Goal: Task Accomplishment & Management: Use online tool/utility

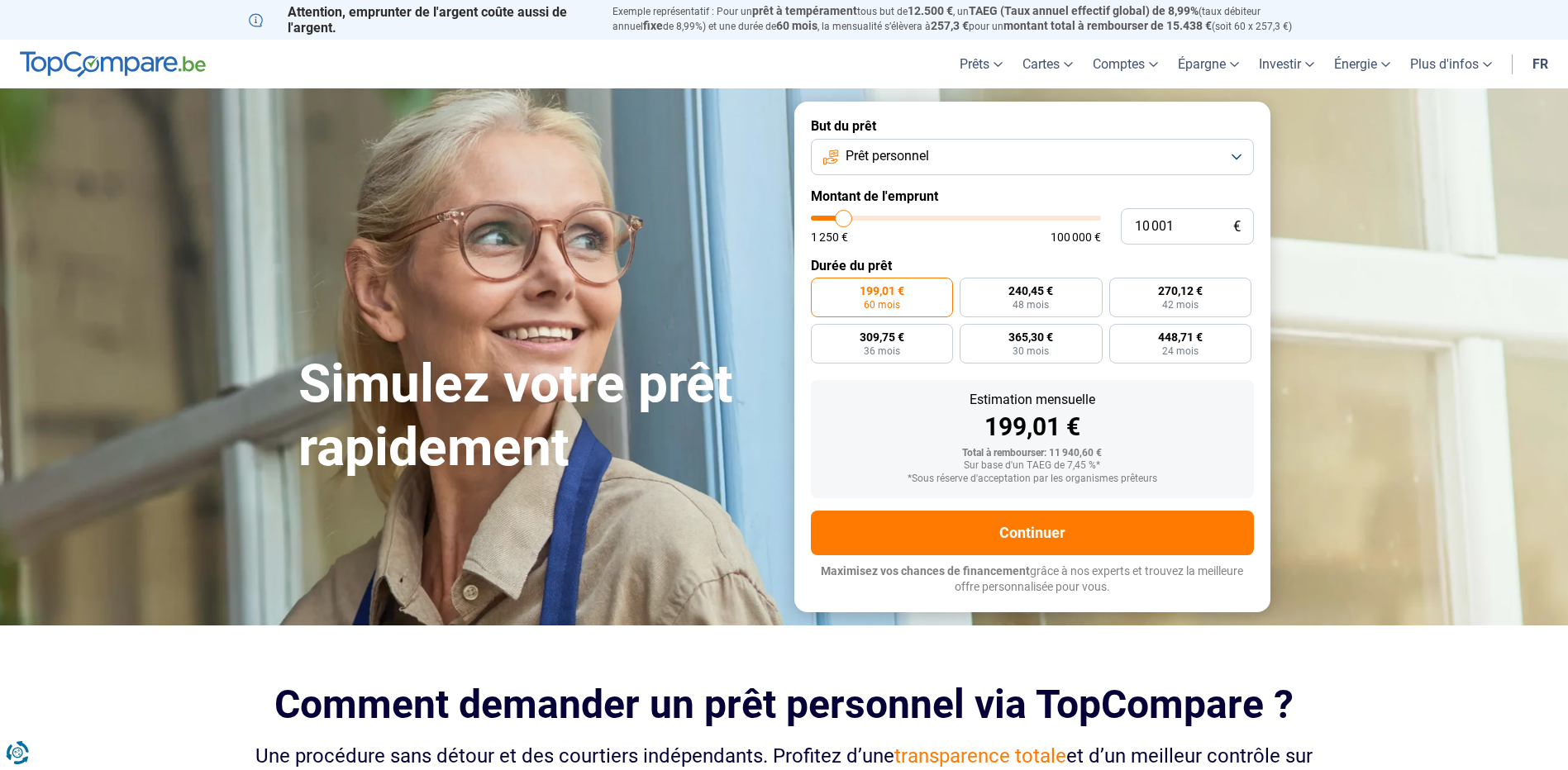
click at [890, 158] on span "Prêt personnel" at bounding box center [887, 156] width 84 height 18
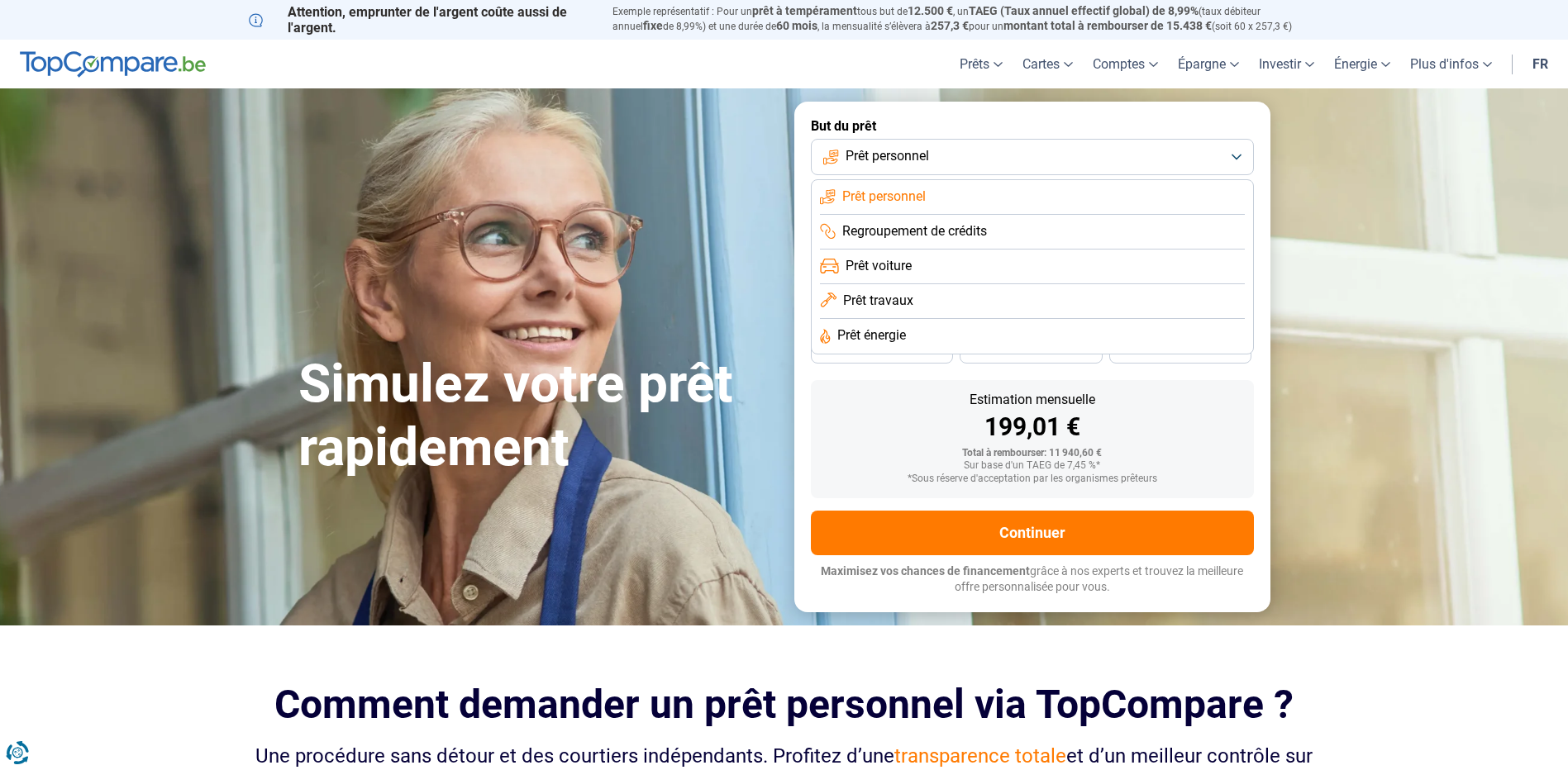
click at [897, 300] on span "Prêt travaux" at bounding box center [878, 300] width 70 height 18
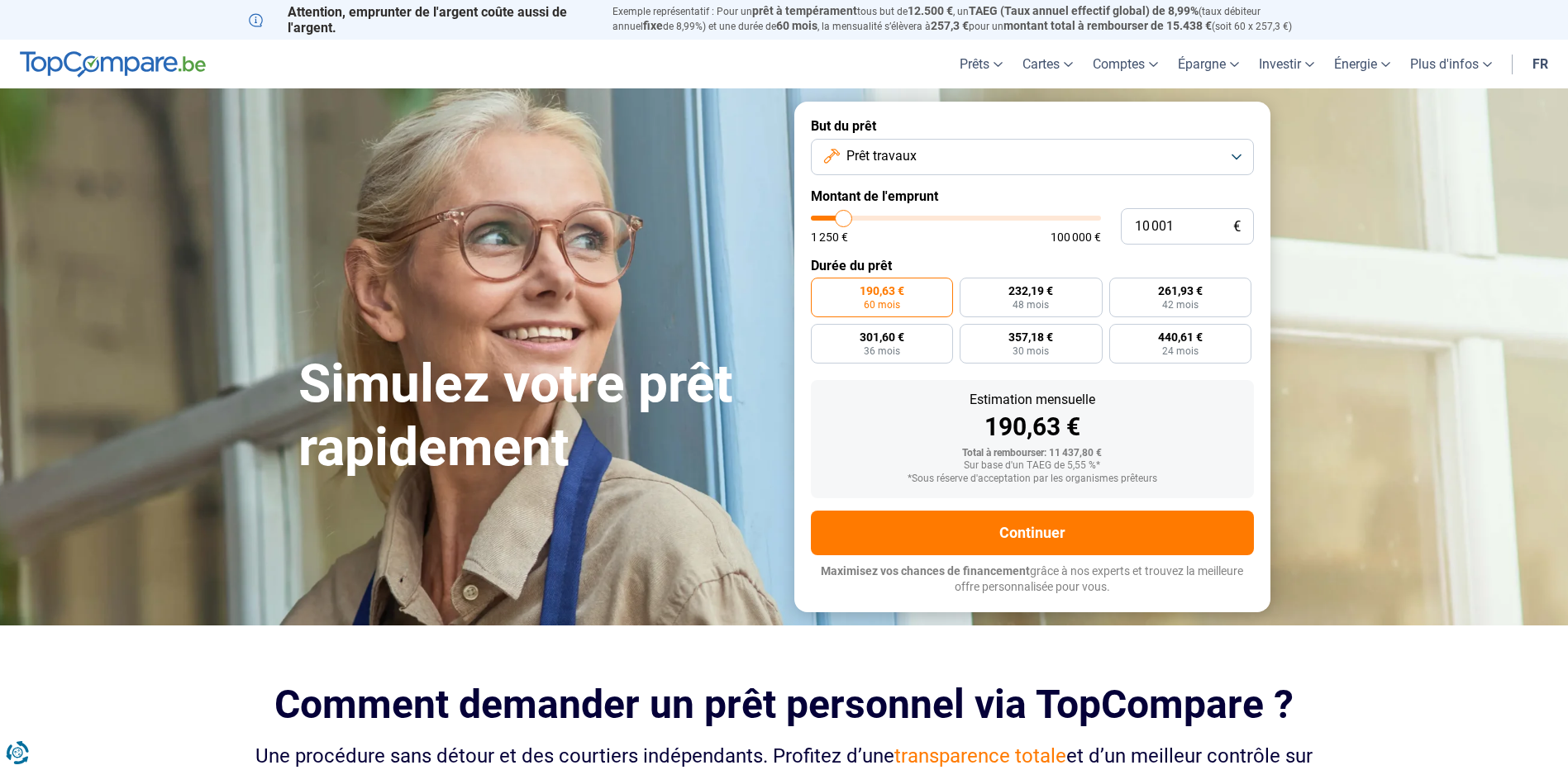
type input "8 750"
type input "8750"
type input "9 750"
type input "9750"
type input "11 500"
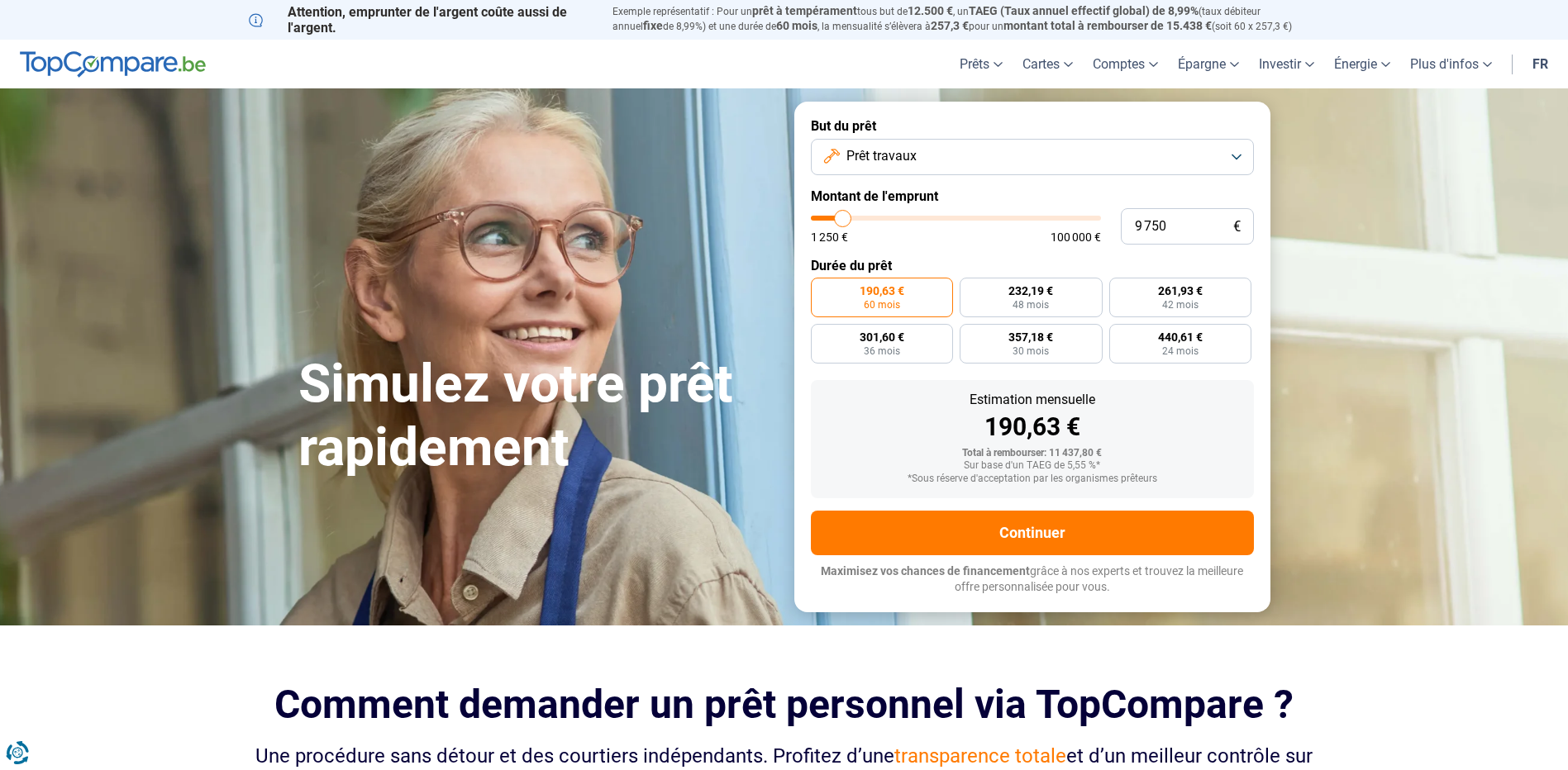
type input "11500"
type input "15 500"
type input "15500"
type input "21 500"
type input "21500"
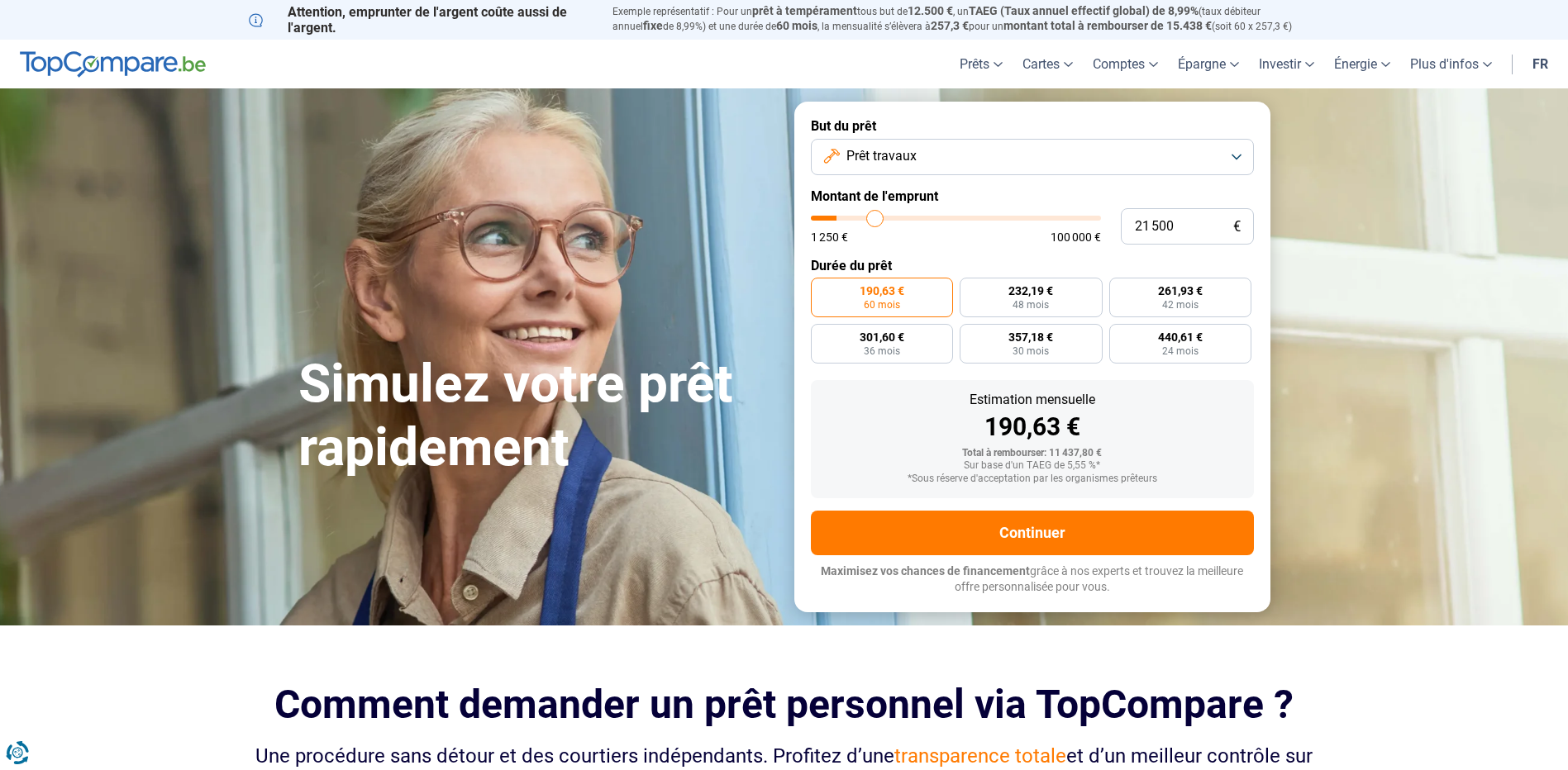
type input "29 250"
type input "29250"
type input "37 250"
type input "37250"
type input "48 000"
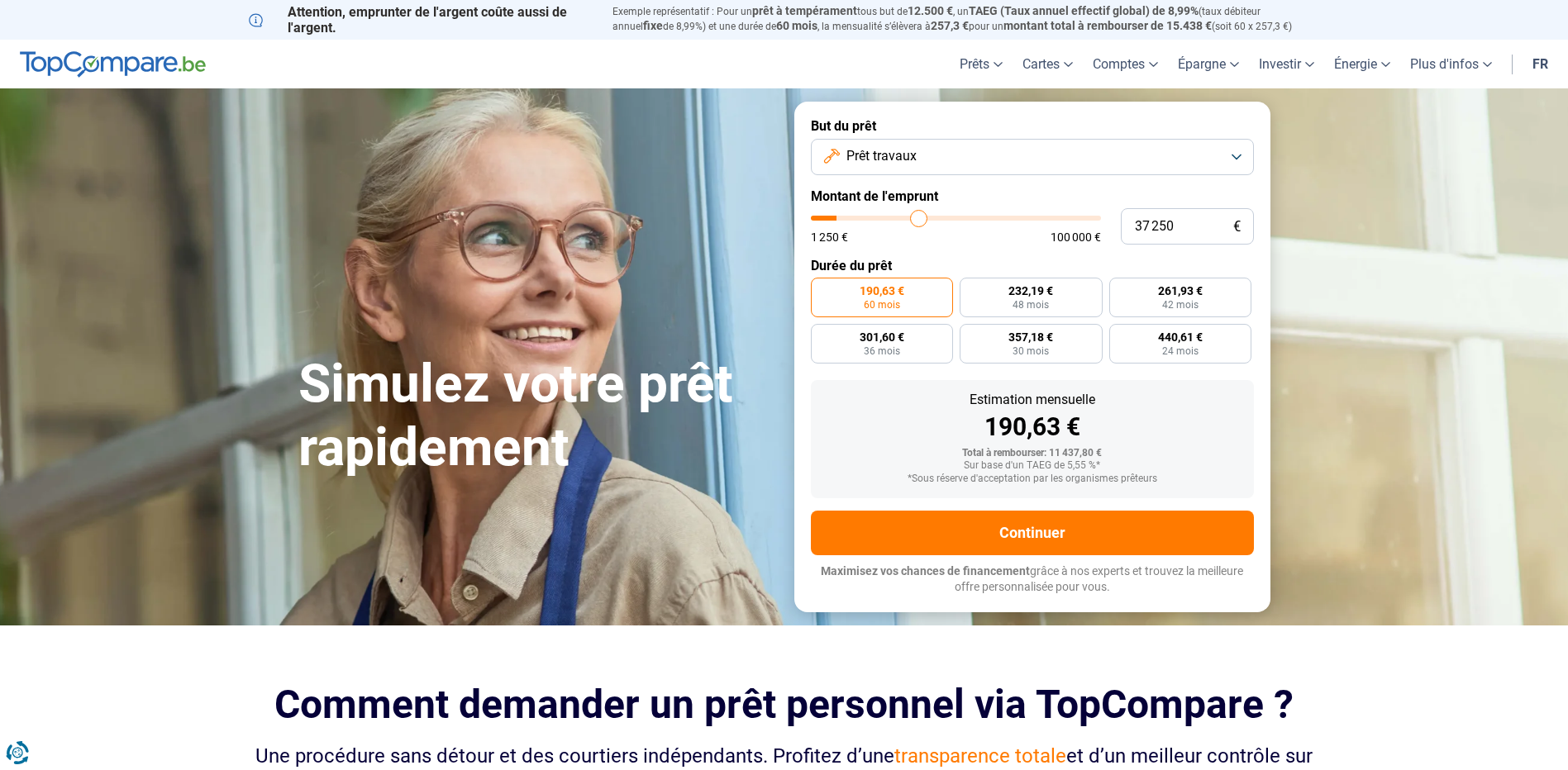
type input "48000"
type input "59 250"
type input "59250"
type input "69 250"
type input "69250"
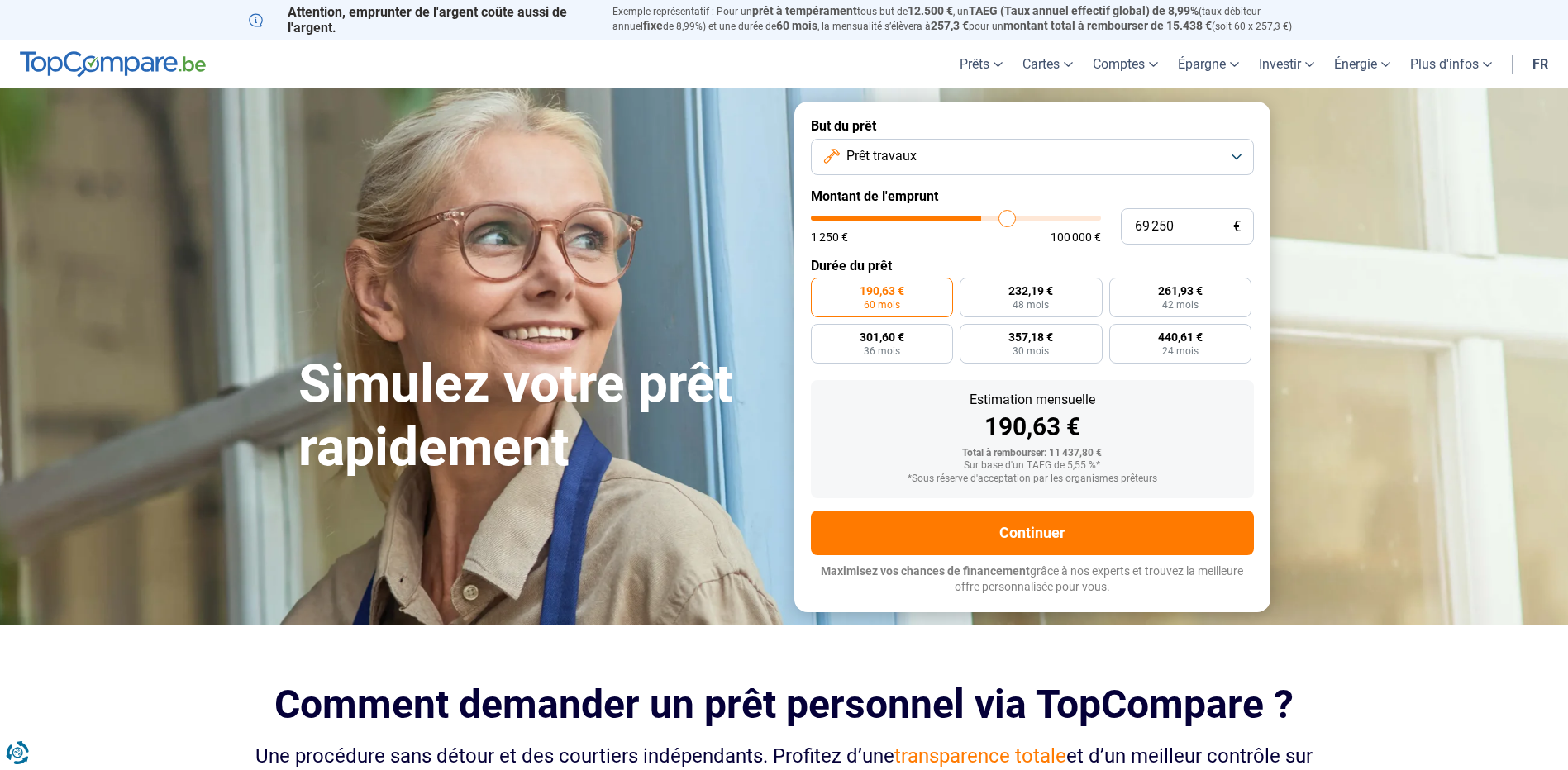
type input "80 000"
type input "80000"
type input "84 250"
type input "84250"
type input "85 500"
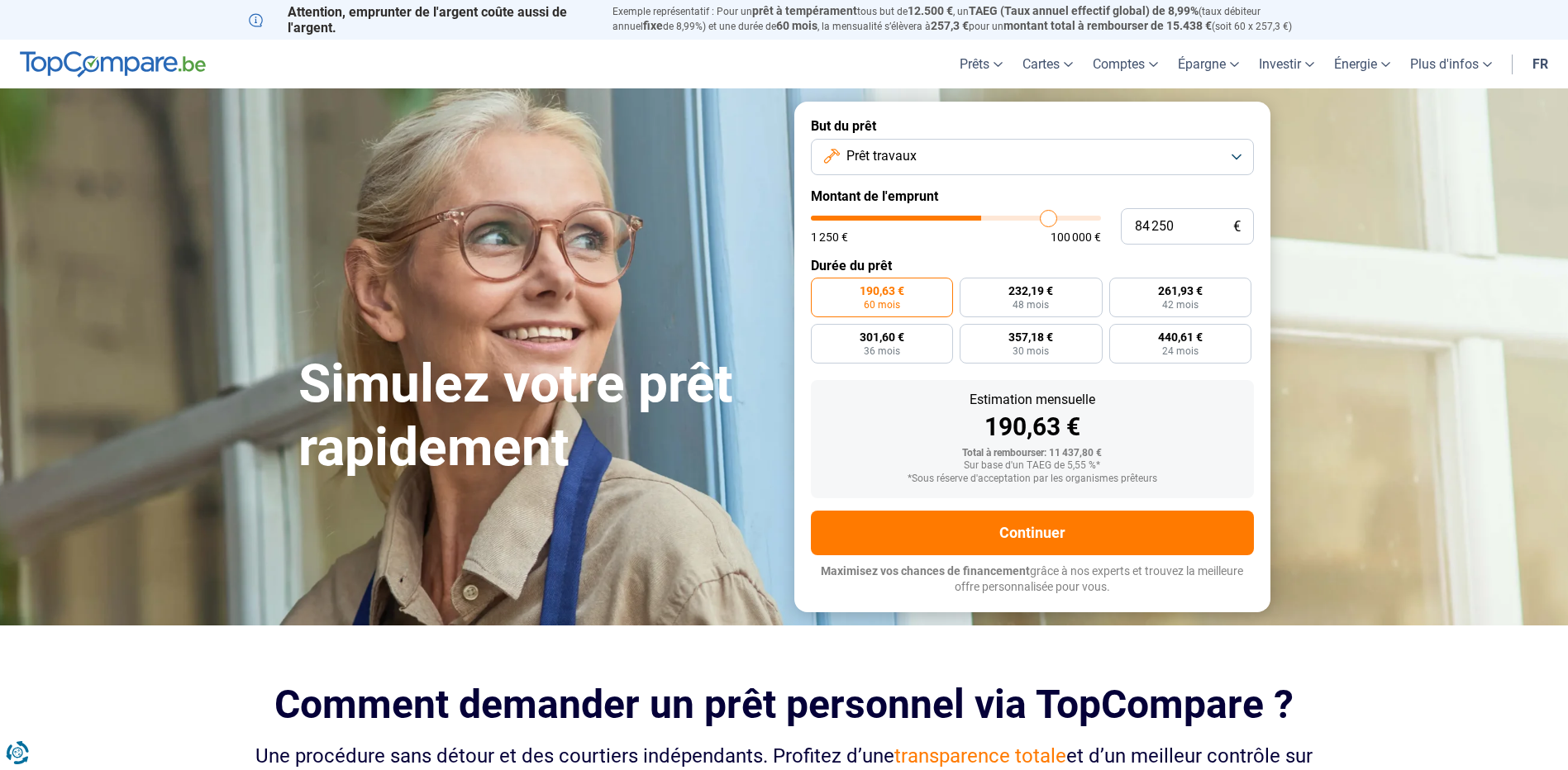
type input "85500"
type input "86 000"
type input "86000"
type input "87 000"
type input "87000"
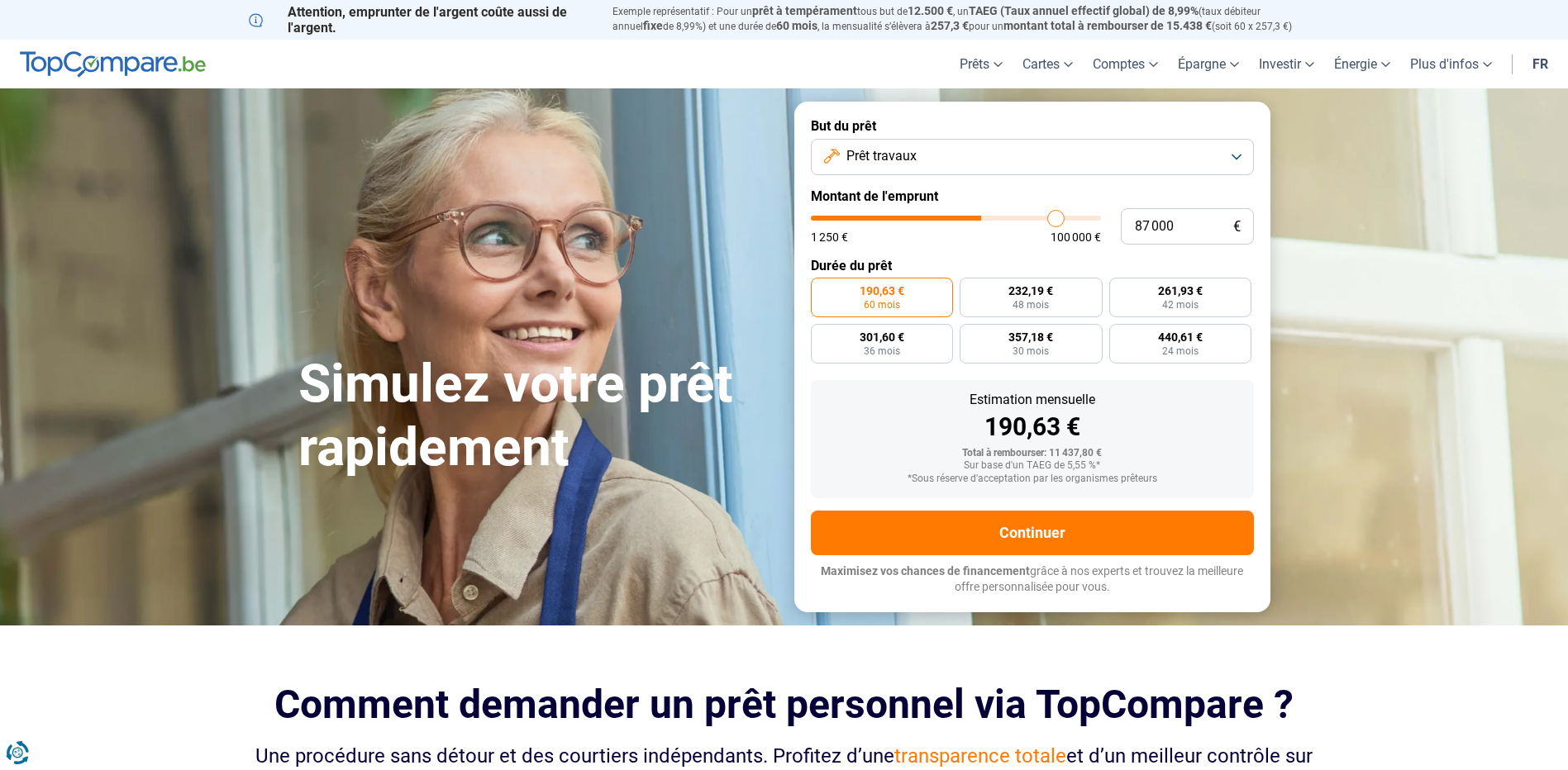
type input "88 750"
type input "88750"
type input "91 000"
type input "91000"
type input "93 500"
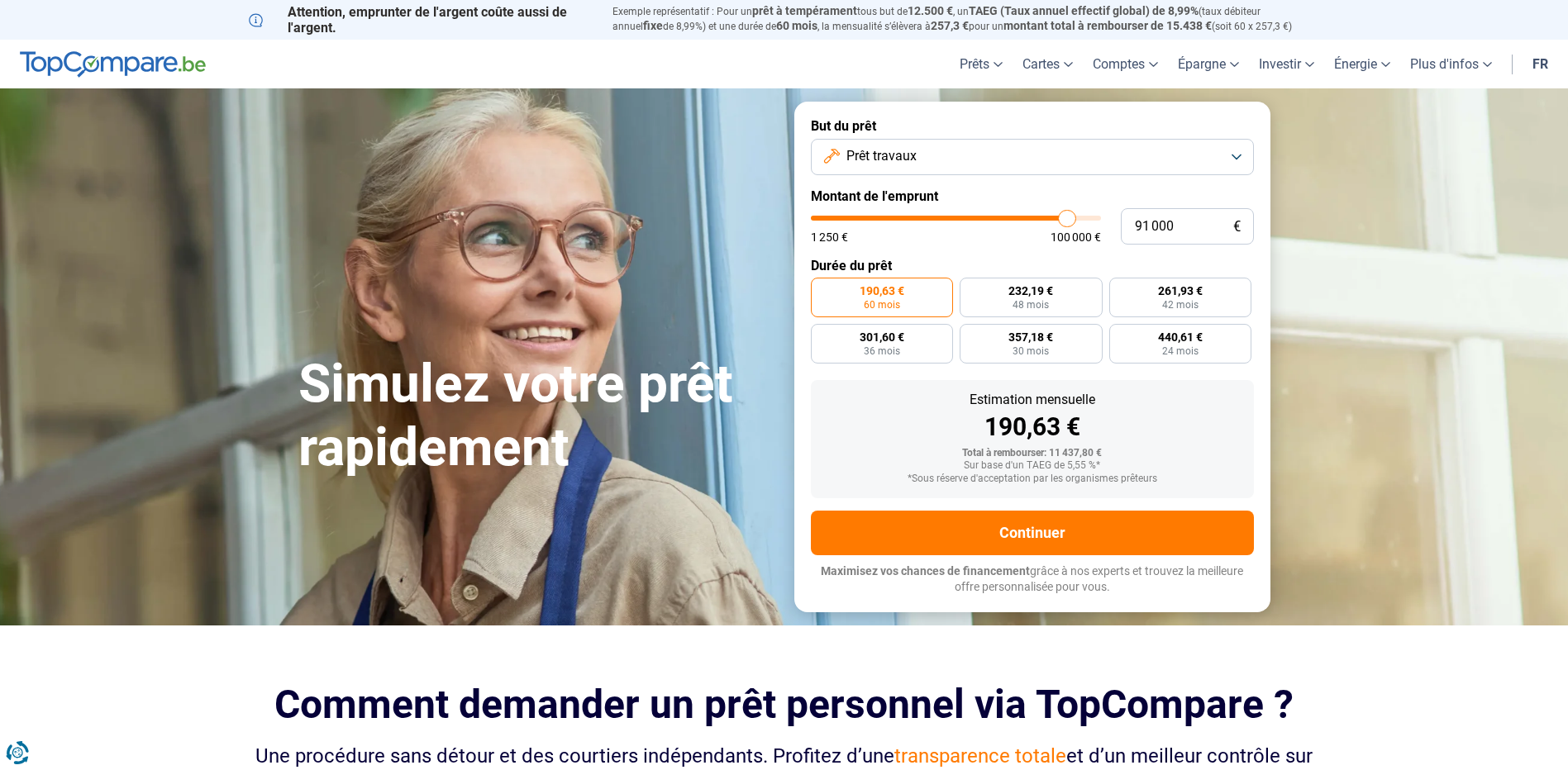
type input "93500"
type input "96 500"
type input "96500"
type input "99 250"
type input "99250"
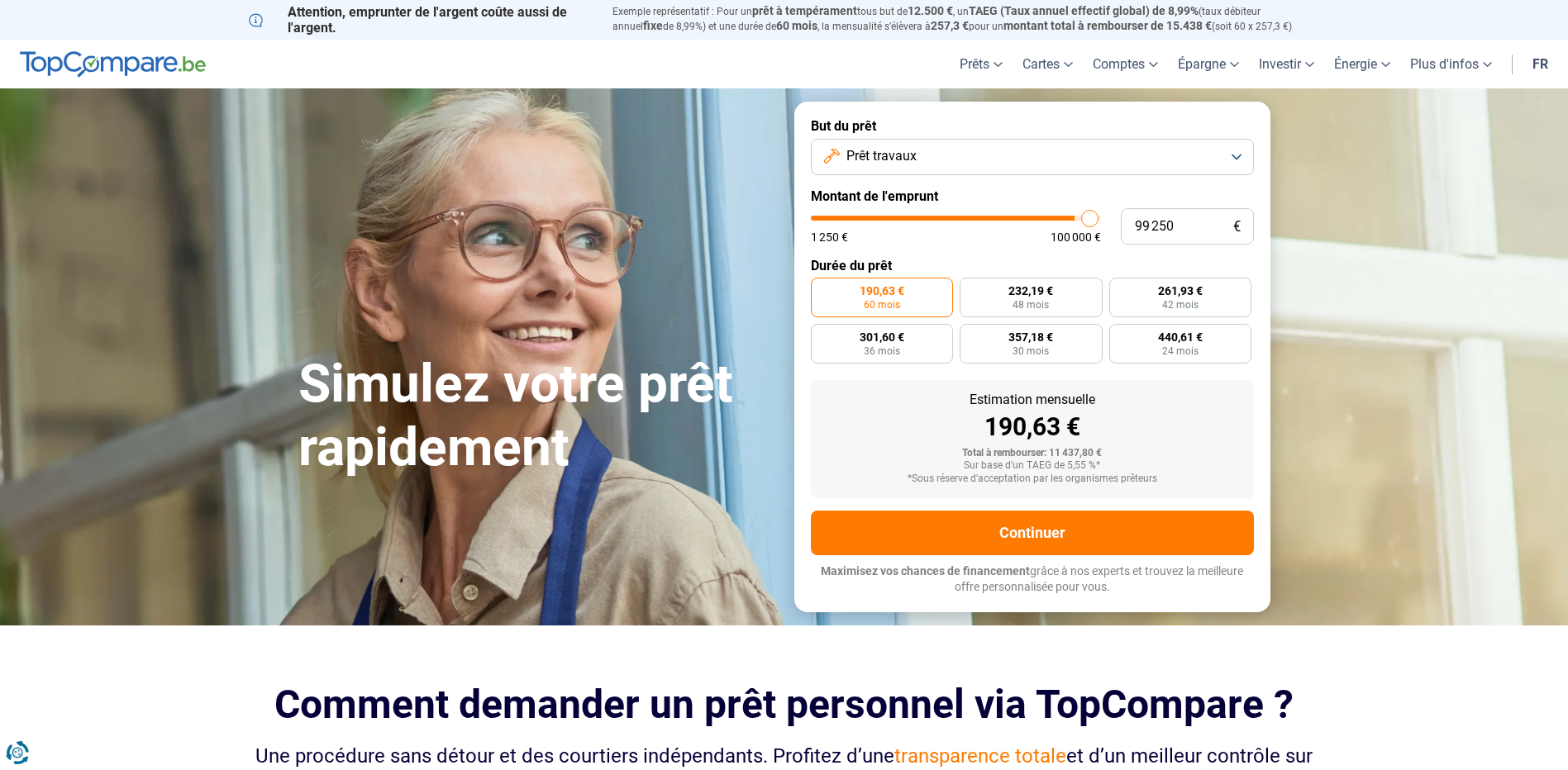
type input "100 000"
drag, startPoint x: 840, startPoint y: 218, endPoint x: 1110, endPoint y: 218, distance: 270.0
type input "100000"
click at [1101, 218] on input "range" at bounding box center [956, 218] width 290 height 5
radio input "false"
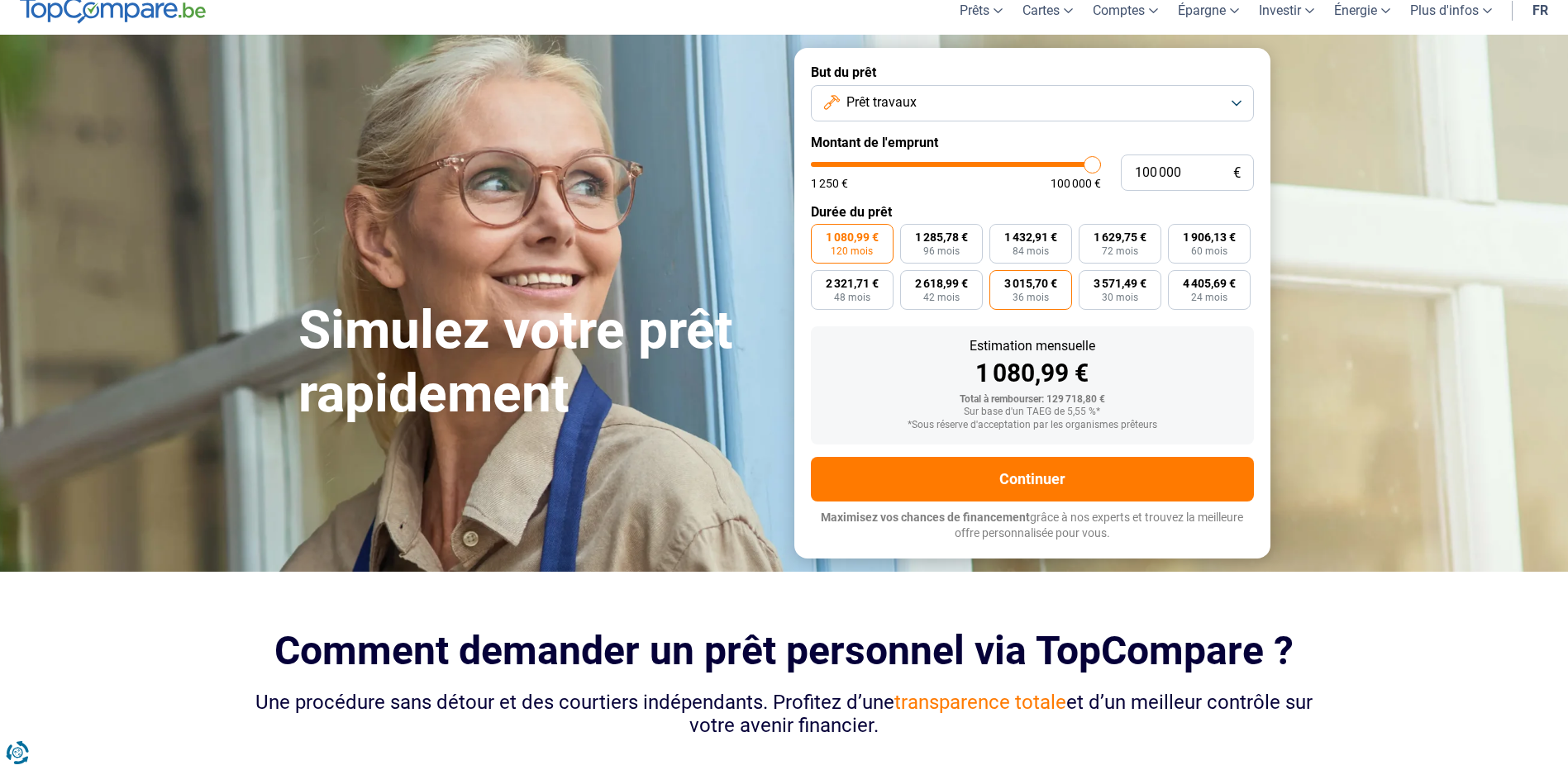
scroll to position [83, 0]
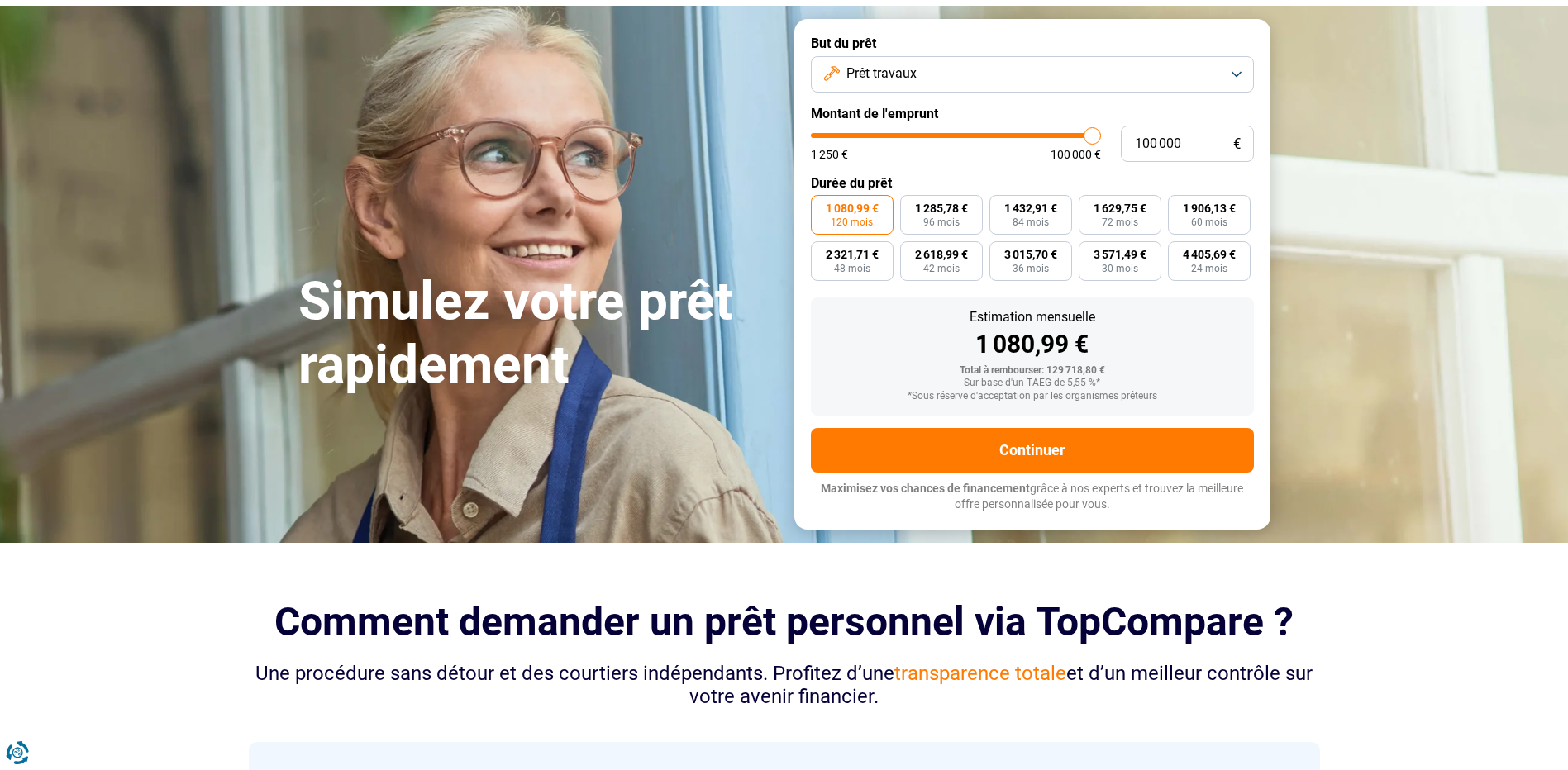
click at [857, 211] on span "1 080,99 €" at bounding box center [852, 208] width 53 height 12
click at [822, 206] on input "1 080,99 € 120 mois" at bounding box center [816, 200] width 11 height 11
